Goal: Task Accomplishment & Management: Use online tool/utility

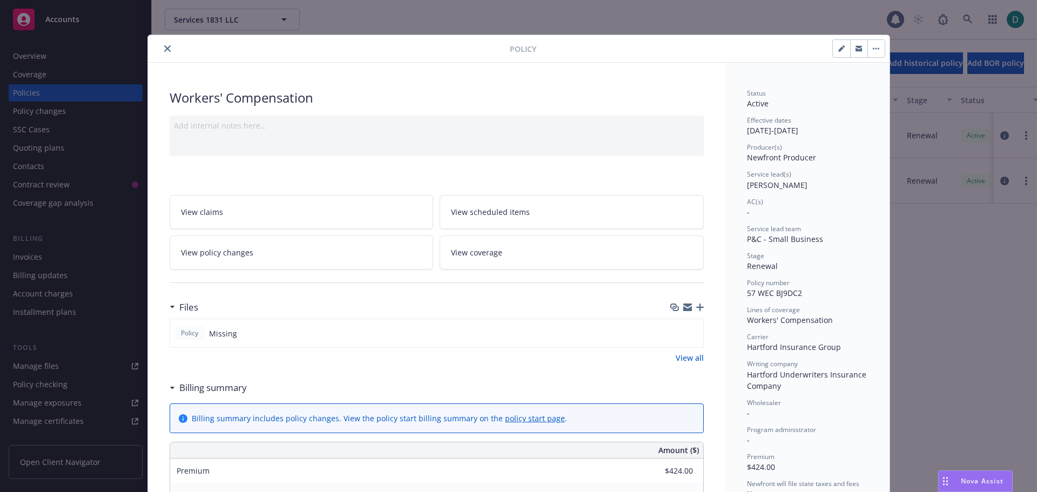
click at [164, 49] on icon "close" at bounding box center [167, 48] width 6 height 6
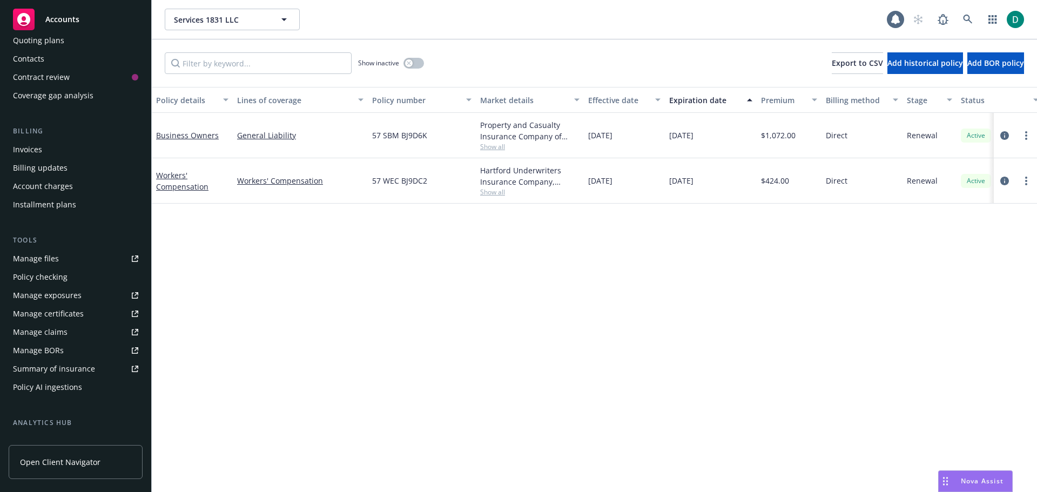
scroll to position [108, 0]
click at [58, 370] on div "Summary of insurance" at bounding box center [54, 368] width 82 height 17
